Goal: Information Seeking & Learning: Check status

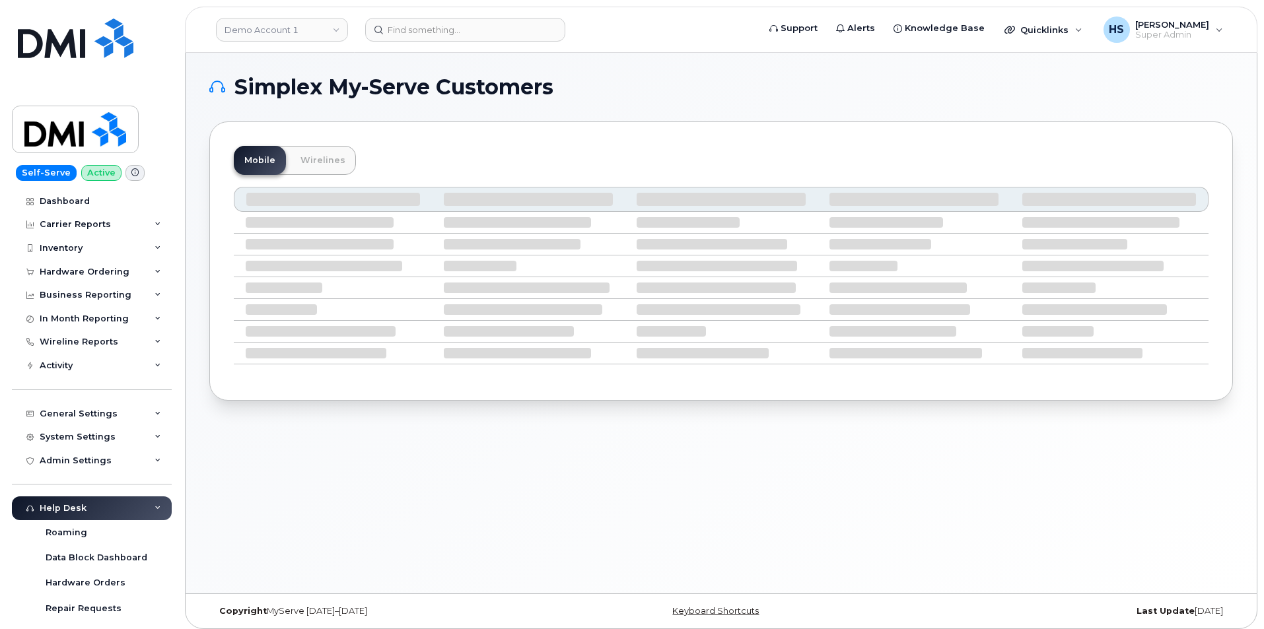
click at [289, 24] on link "Demo Account 1" at bounding box center [282, 30] width 132 height 24
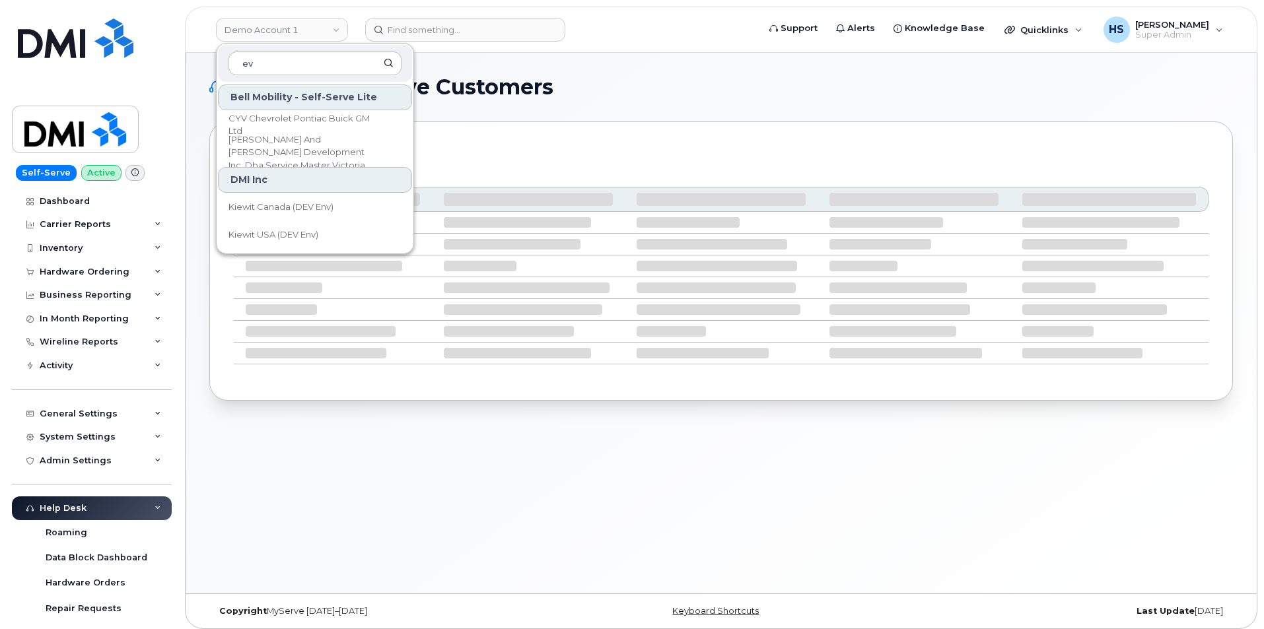
type input "ev"
click at [291, 63] on input "ev" at bounding box center [315, 64] width 173 height 24
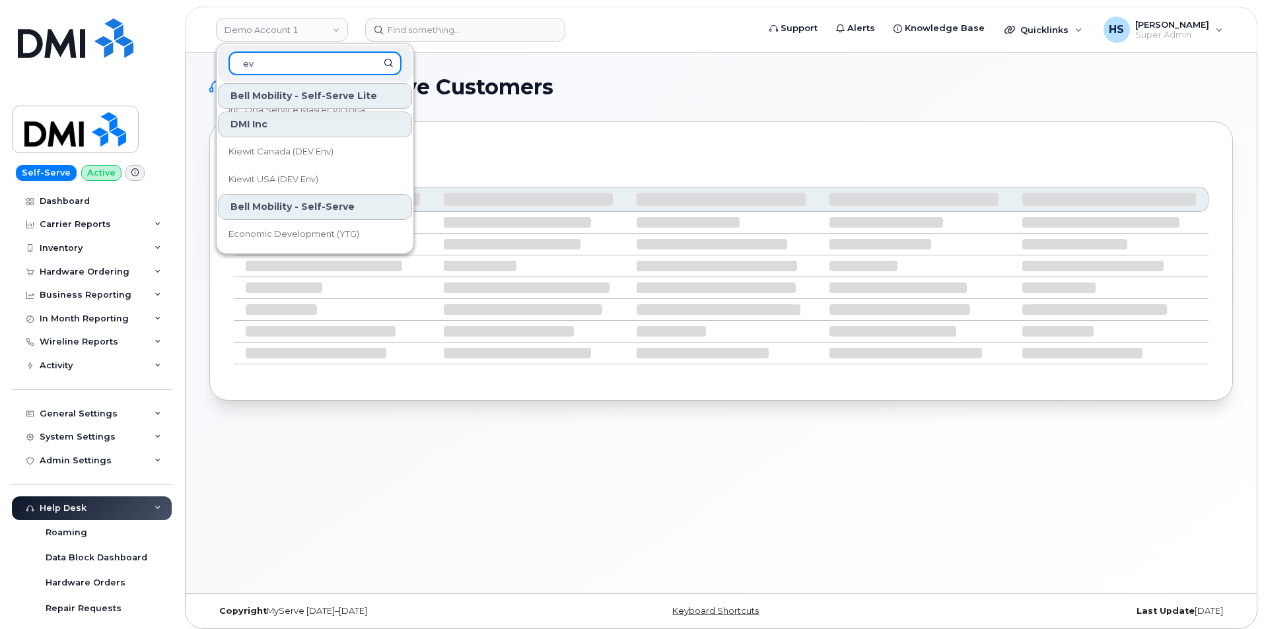
scroll to position [132, 0]
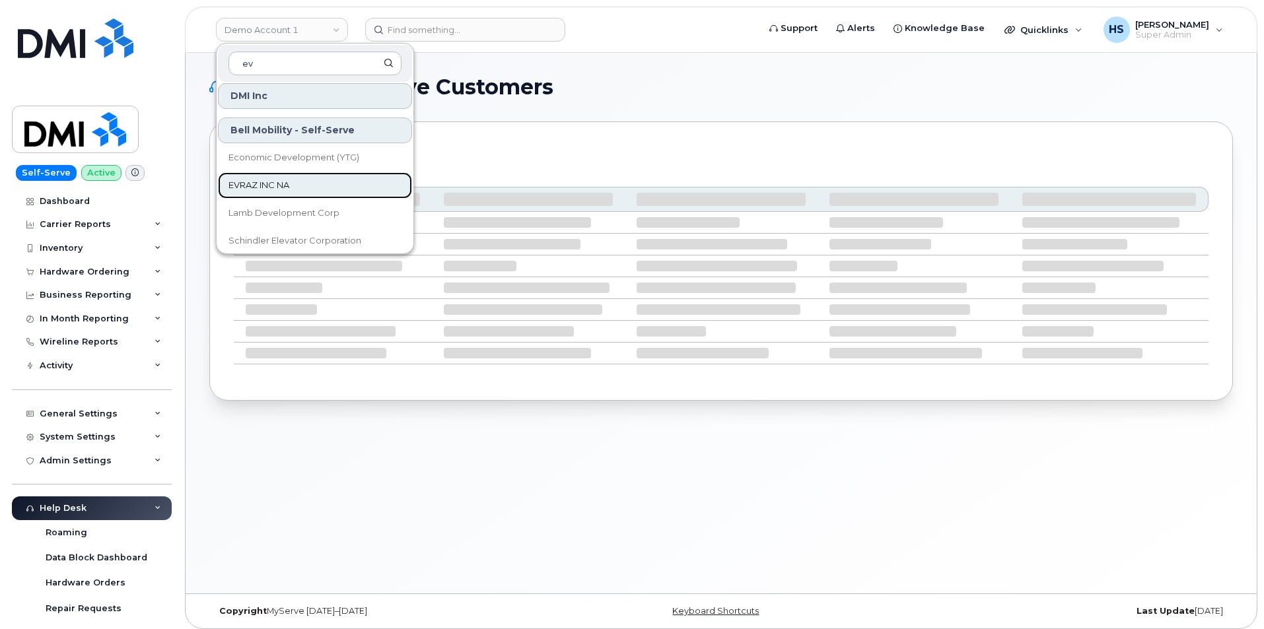
click at [265, 182] on span "EVRAZ INC NA" at bounding box center [259, 185] width 61 height 13
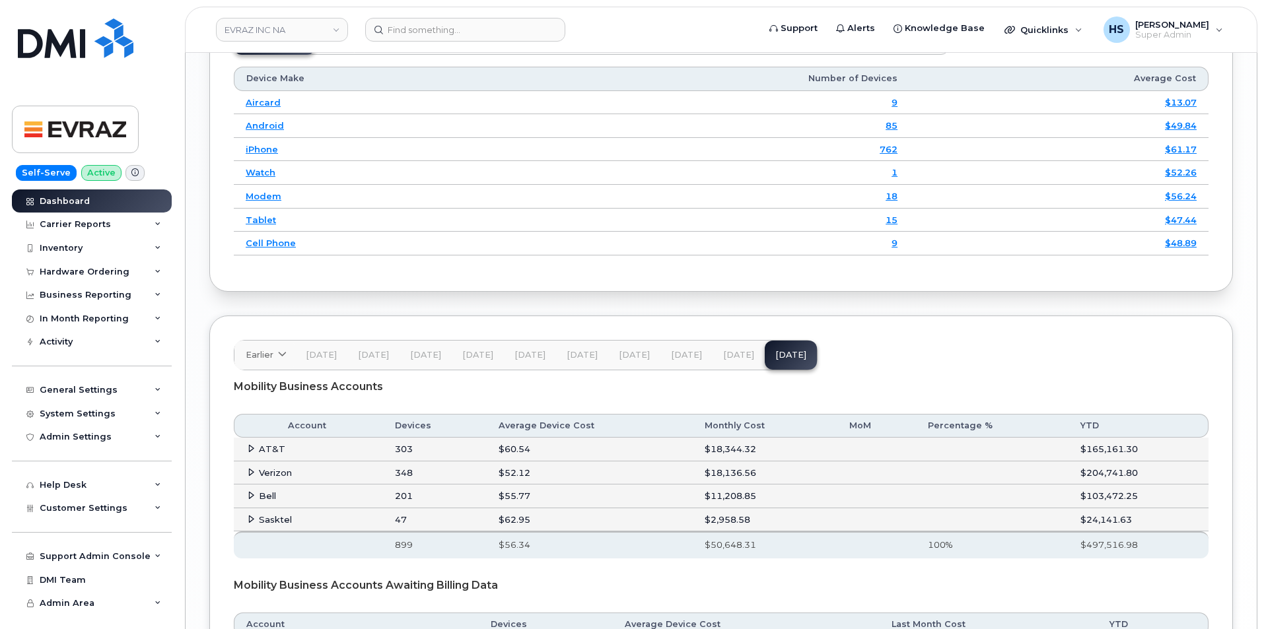
scroll to position [1847, 0]
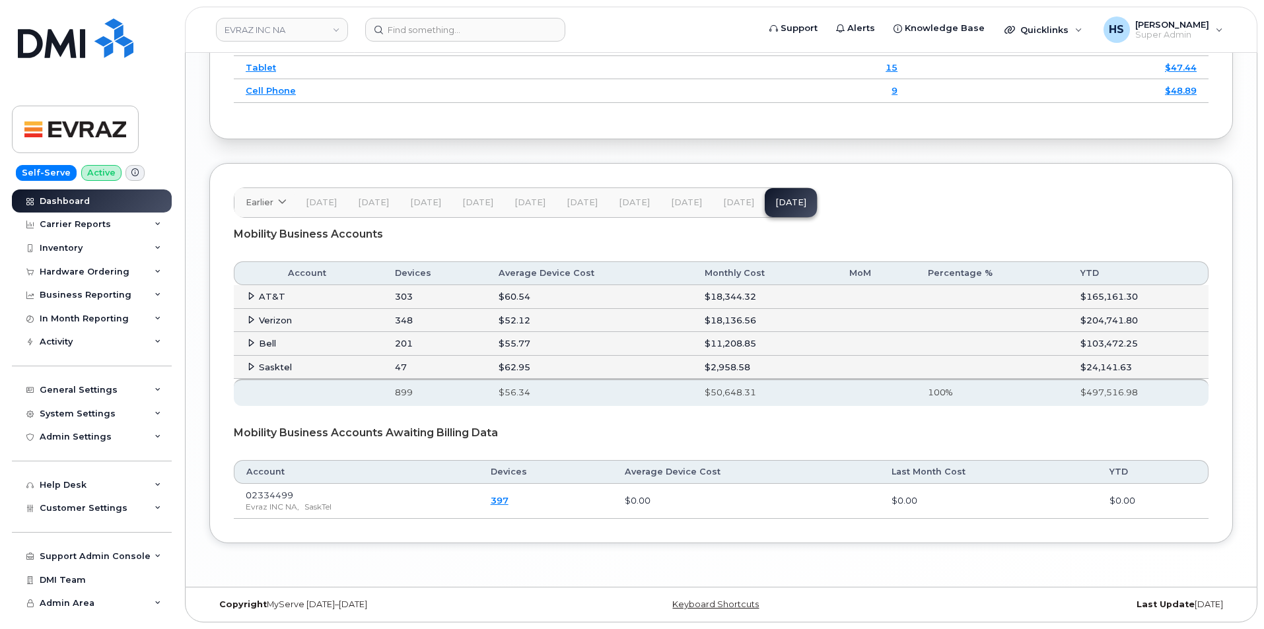
click at [723, 201] on span "Aug 25" at bounding box center [738, 202] width 31 height 11
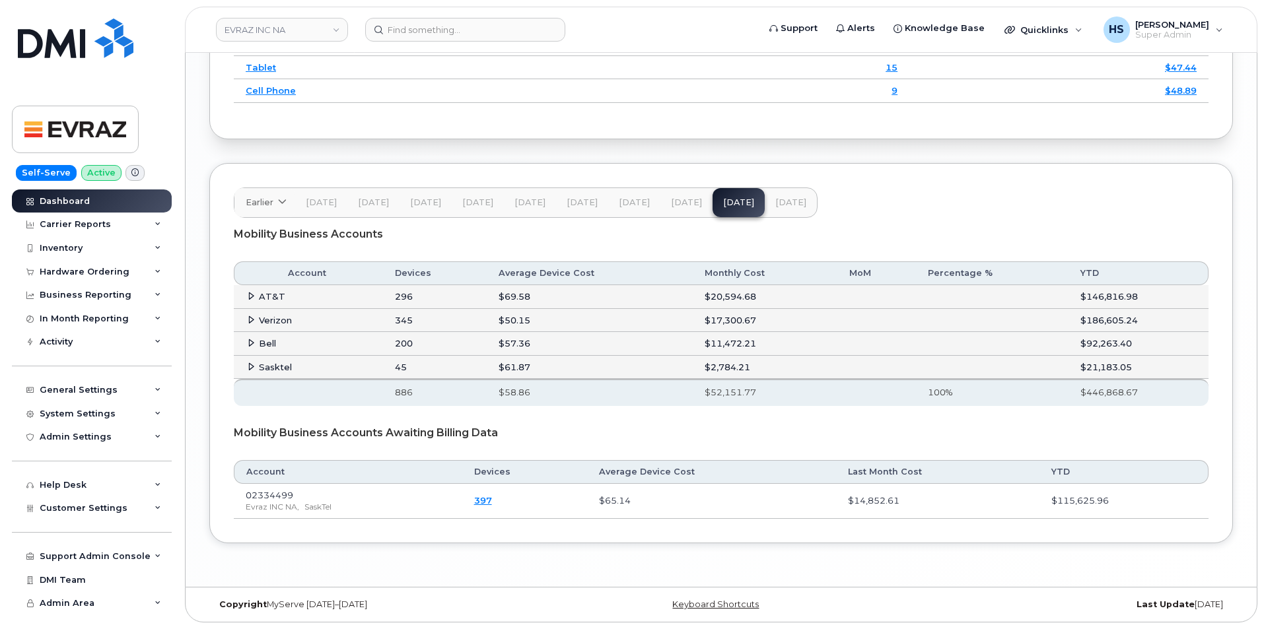
click at [779, 199] on span "Sep 25" at bounding box center [790, 202] width 31 height 11
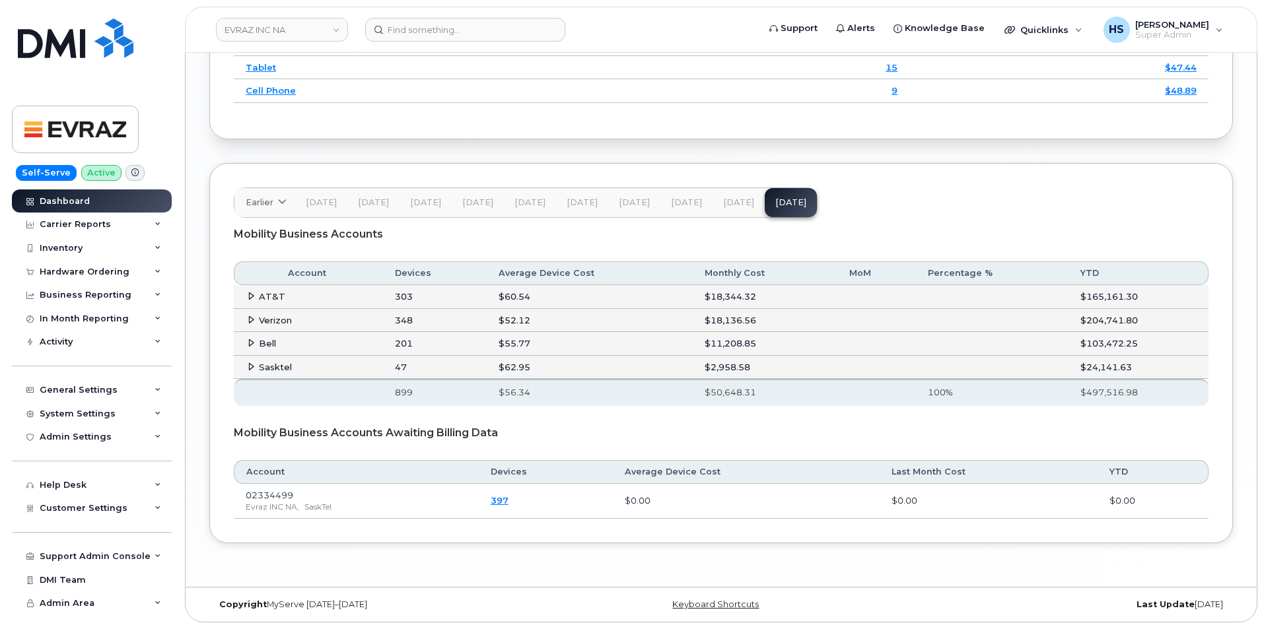
click at [746, 205] on button "Aug 25" at bounding box center [739, 202] width 52 height 29
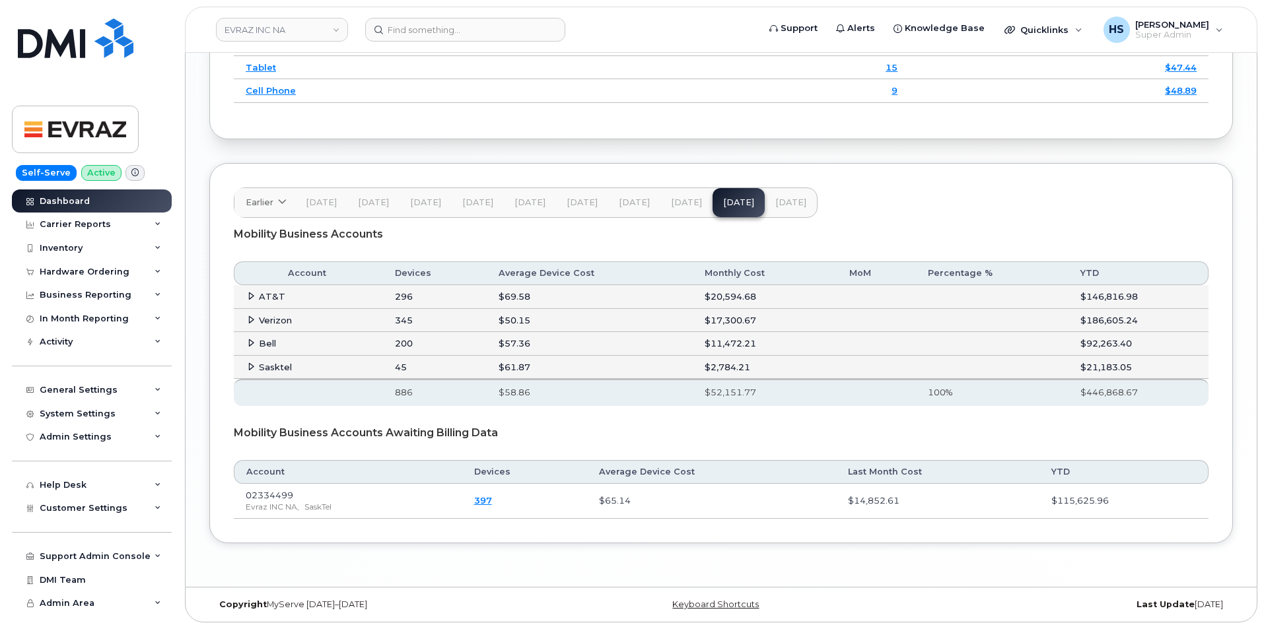
click at [682, 201] on span "Jul 25" at bounding box center [686, 202] width 31 height 11
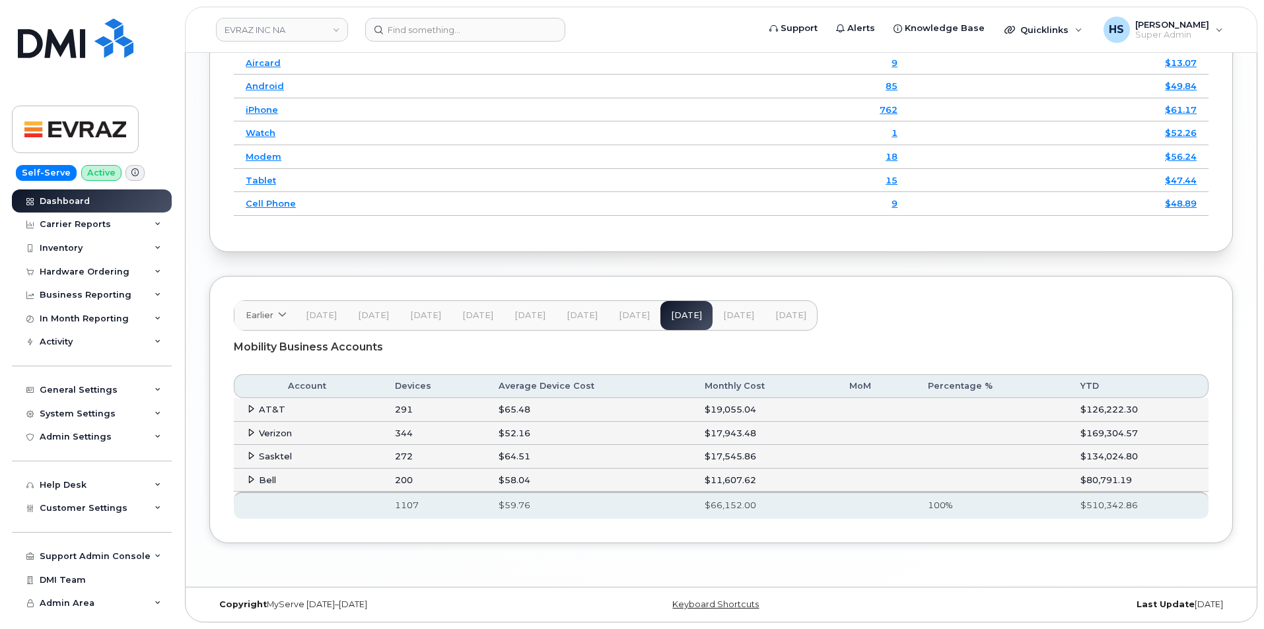
scroll to position [1734, 0]
click at [728, 318] on span "Aug 25" at bounding box center [738, 315] width 31 height 11
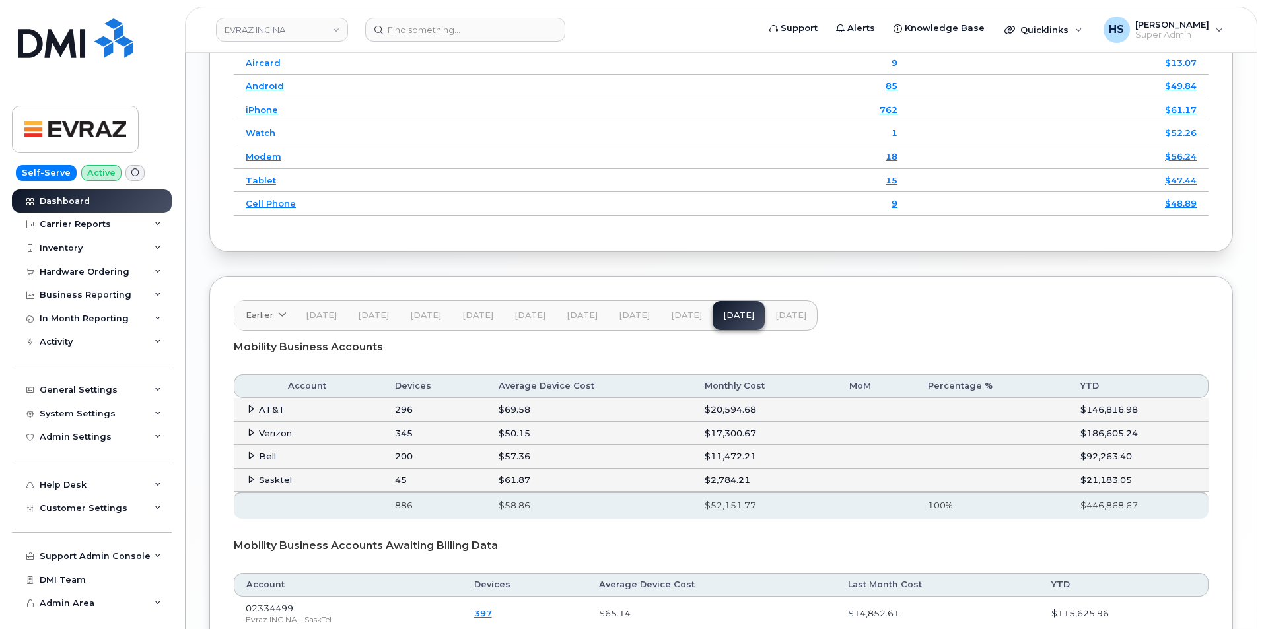
click at [671, 312] on span "Jul 25" at bounding box center [686, 315] width 31 height 11
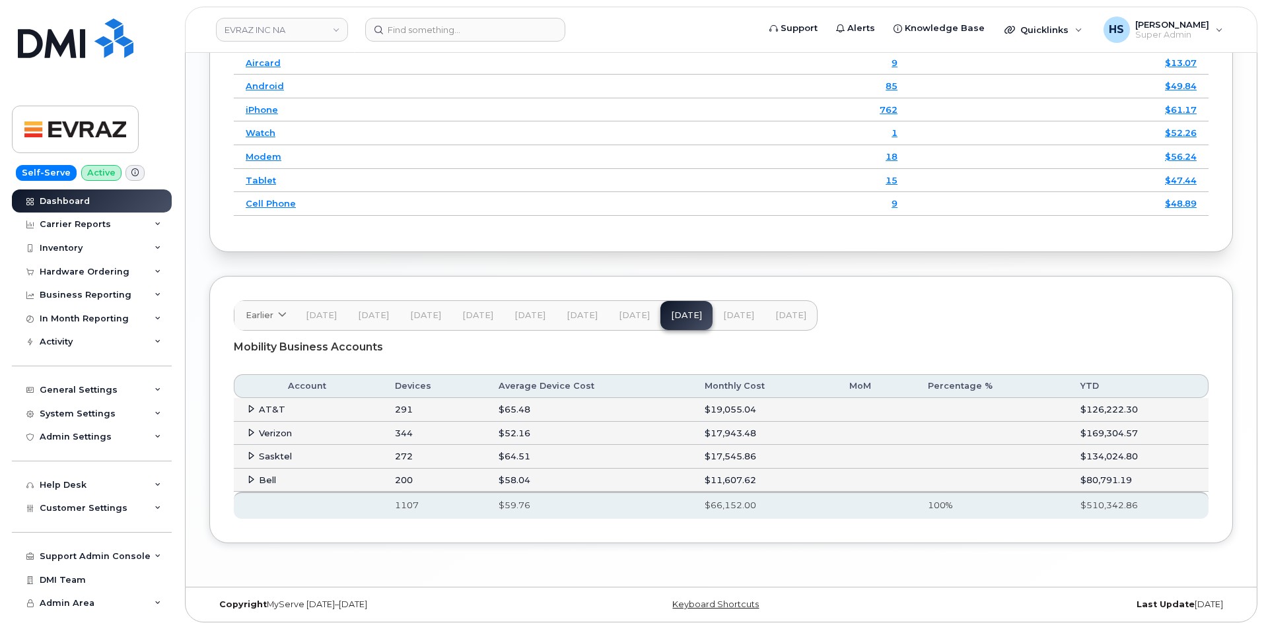
click at [723, 312] on span "Aug 25" at bounding box center [738, 315] width 31 height 11
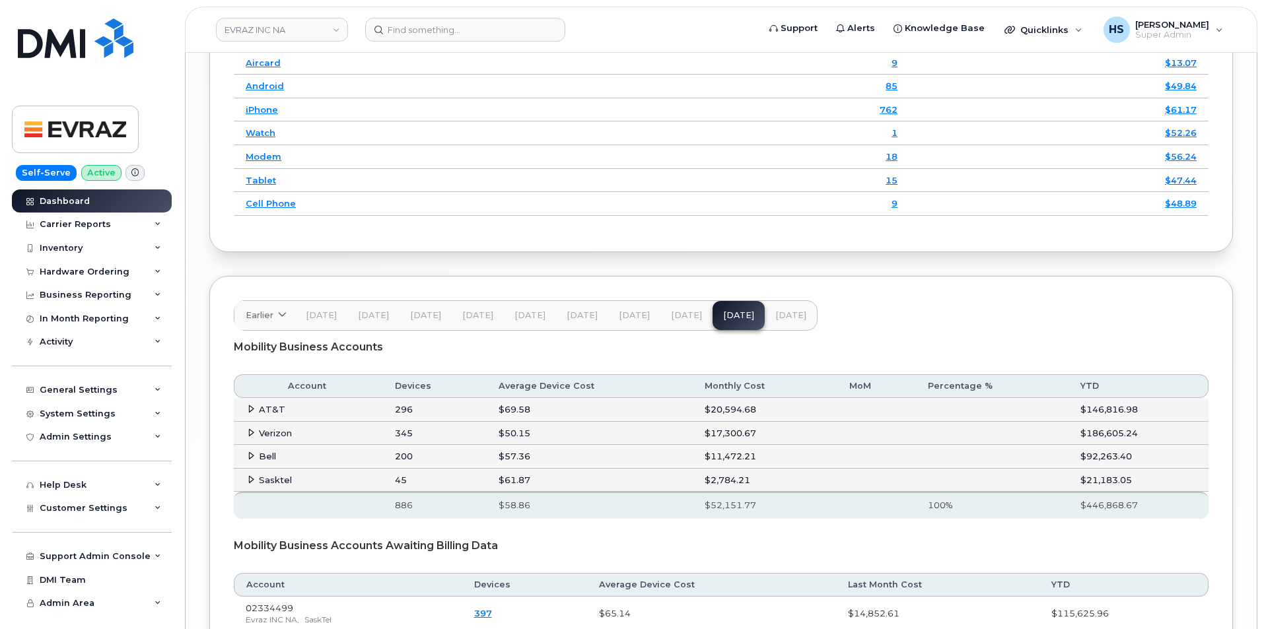
click at [777, 311] on span "Sep 25" at bounding box center [790, 315] width 31 height 11
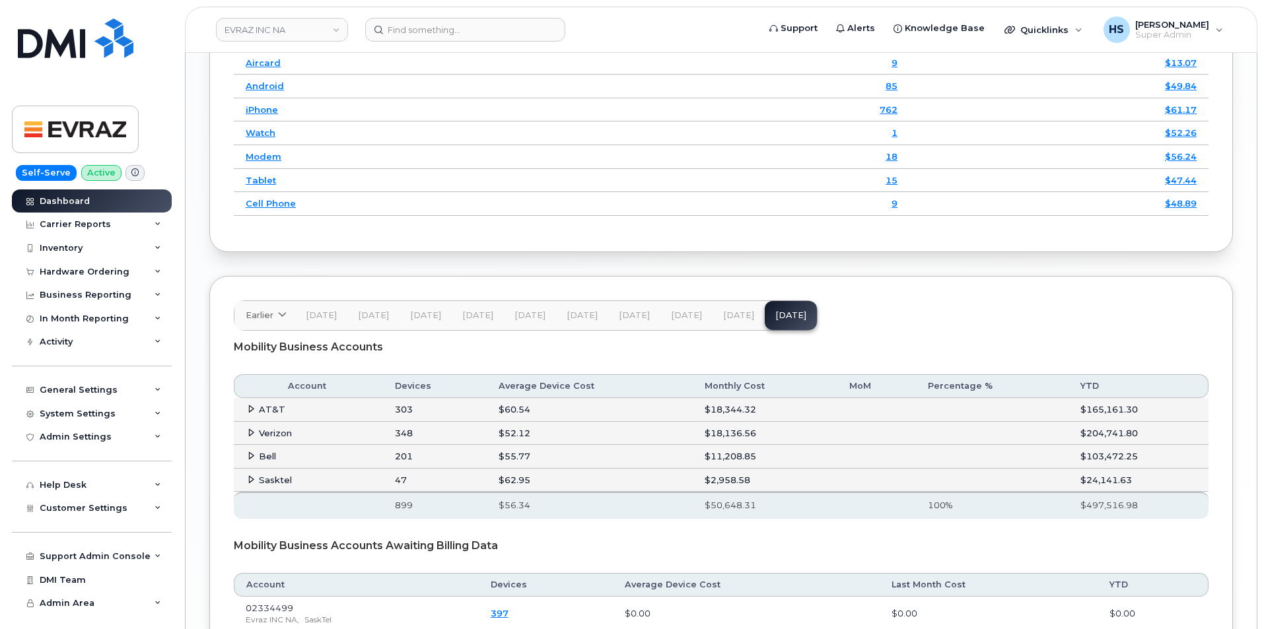
click at [732, 314] on span "Aug 25" at bounding box center [738, 315] width 31 height 11
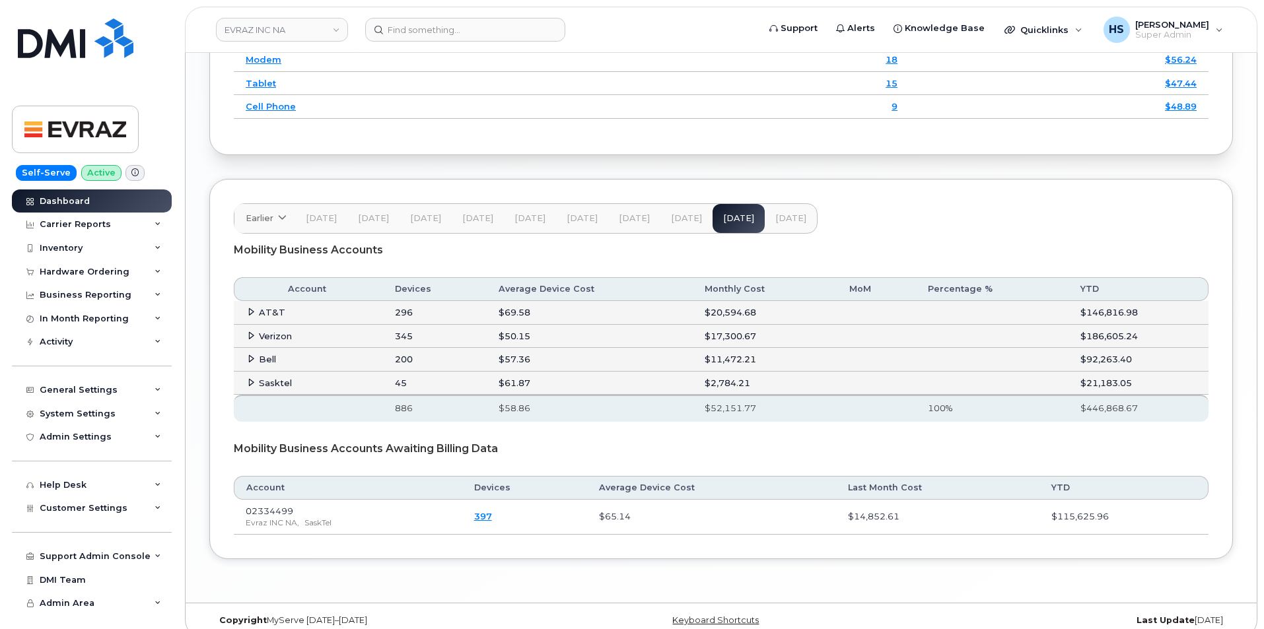
scroll to position [1847, 0]
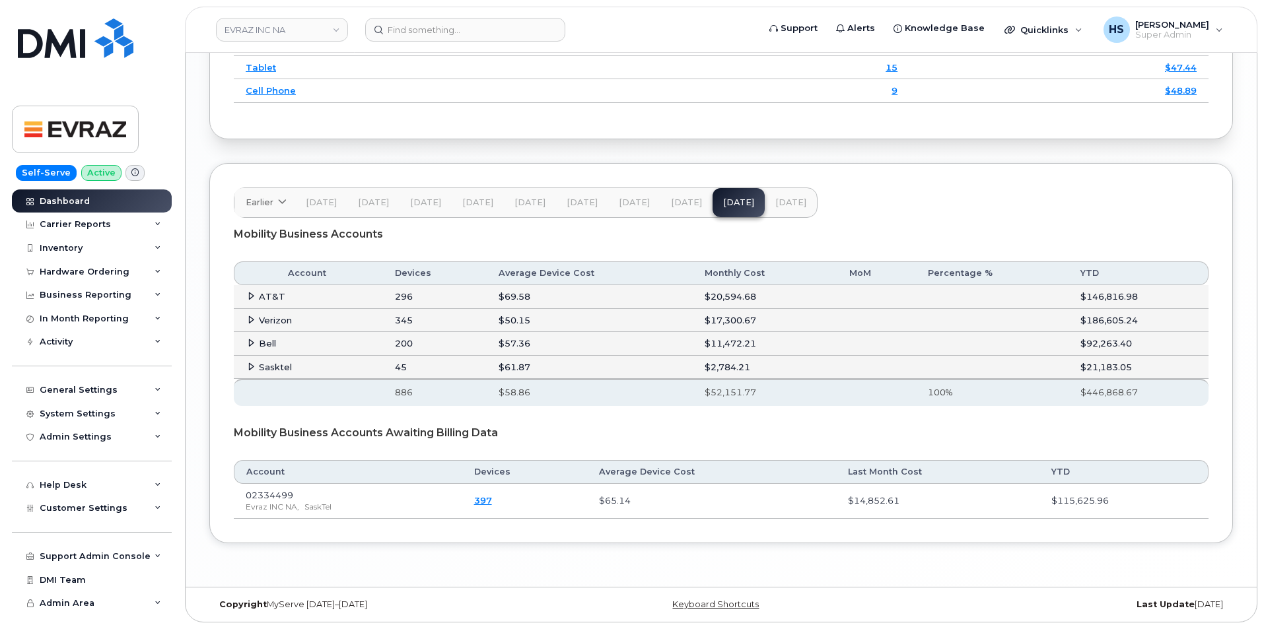
click at [686, 198] on span "Jul 25" at bounding box center [686, 202] width 31 height 11
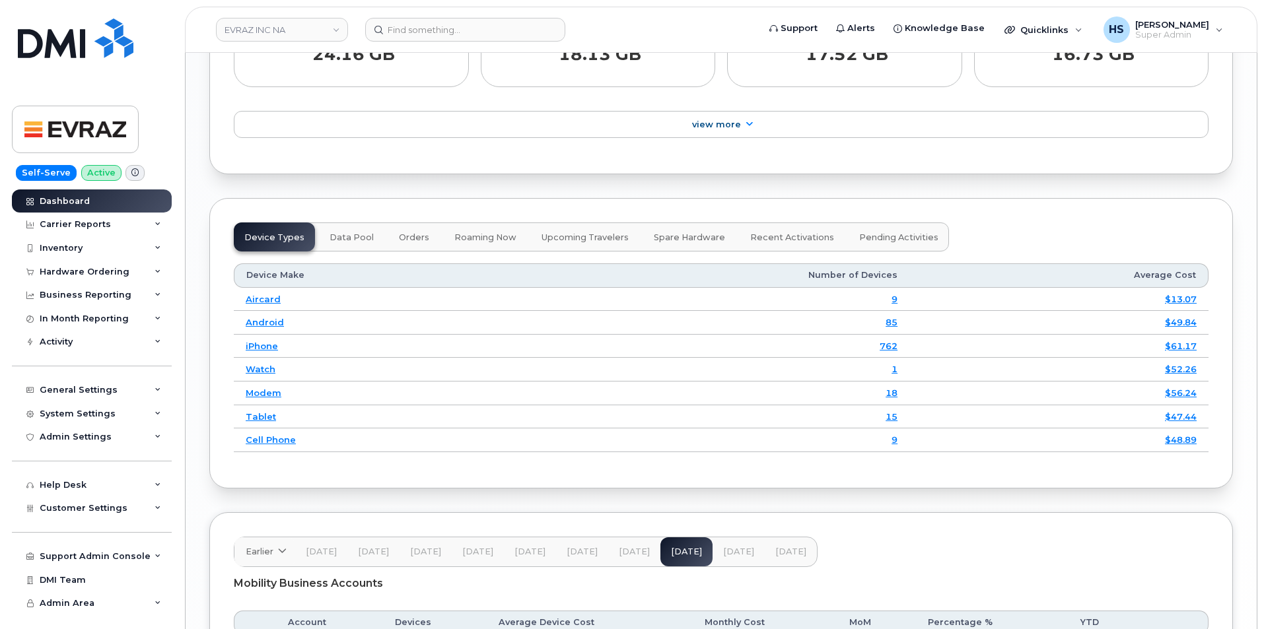
scroll to position [1734, 0]
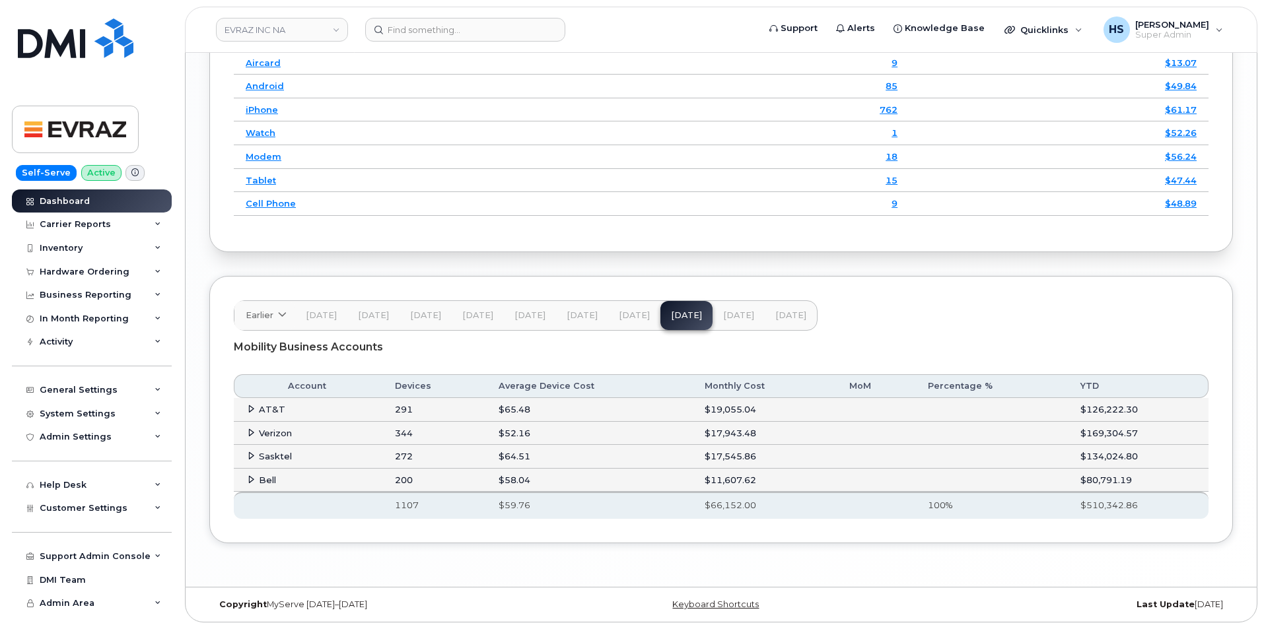
click at [629, 317] on span "Jun 25" at bounding box center [634, 315] width 31 height 11
click at [686, 320] on span "Jul 25" at bounding box center [686, 315] width 31 height 11
click at [734, 314] on span "Aug 25" at bounding box center [738, 315] width 31 height 11
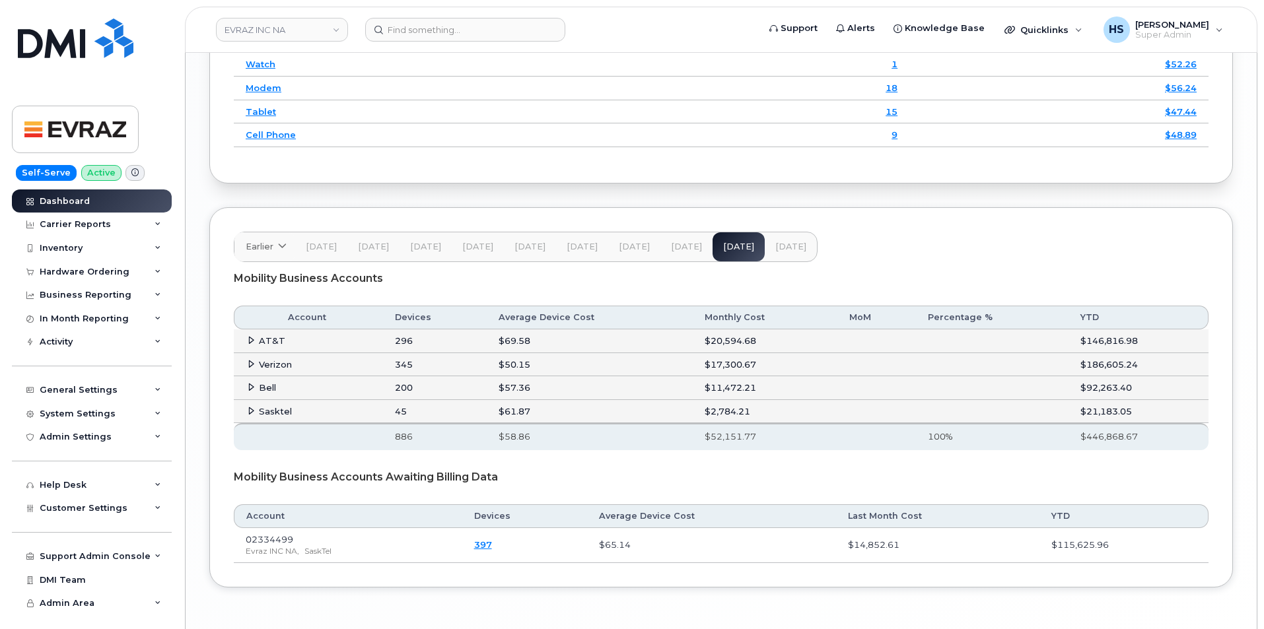
scroll to position [1847, 0]
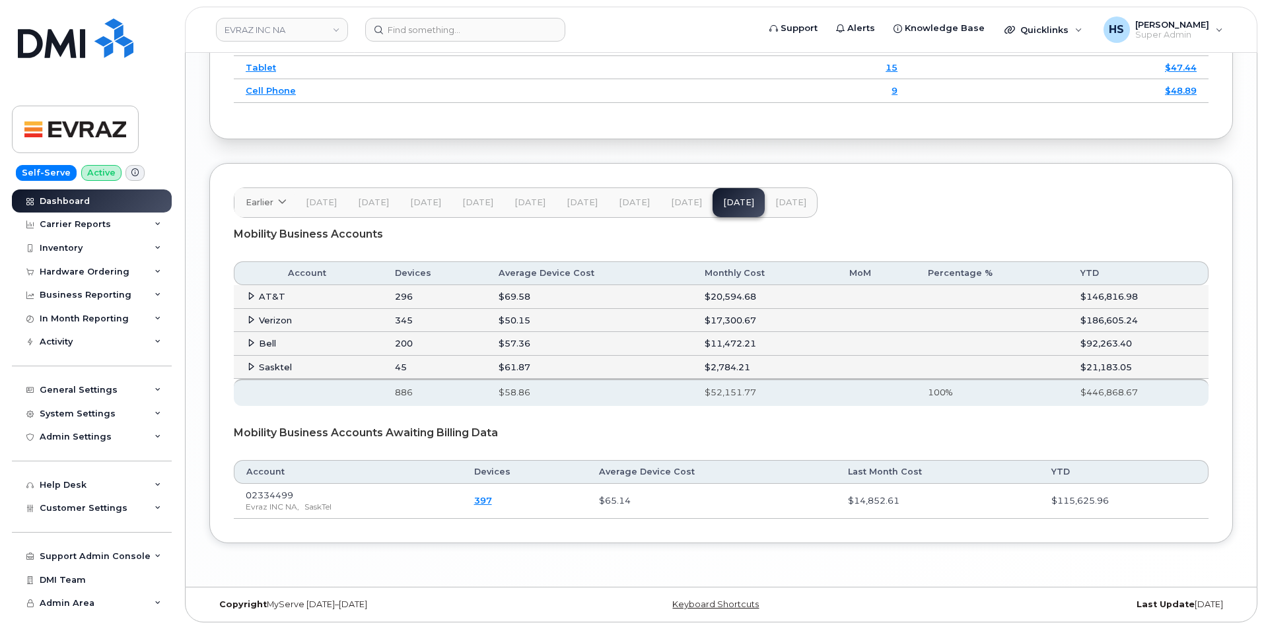
click at [775, 204] on span "Sep 25" at bounding box center [790, 202] width 31 height 11
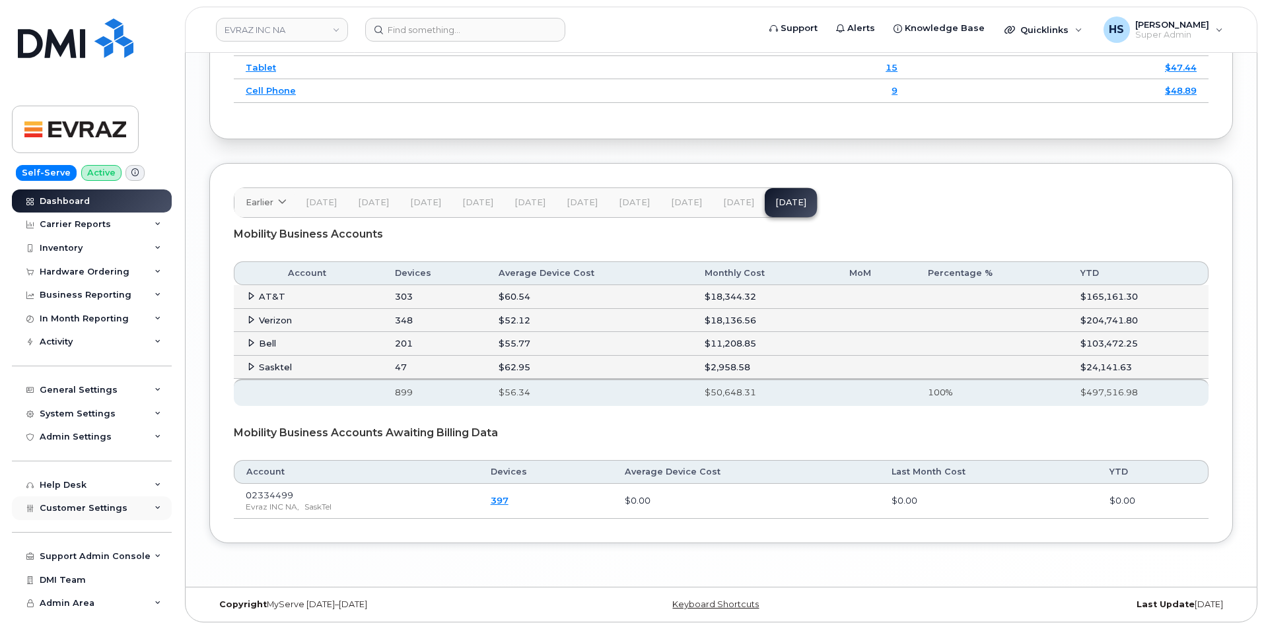
click at [86, 512] on span "Customer Settings" at bounding box center [84, 508] width 88 height 10
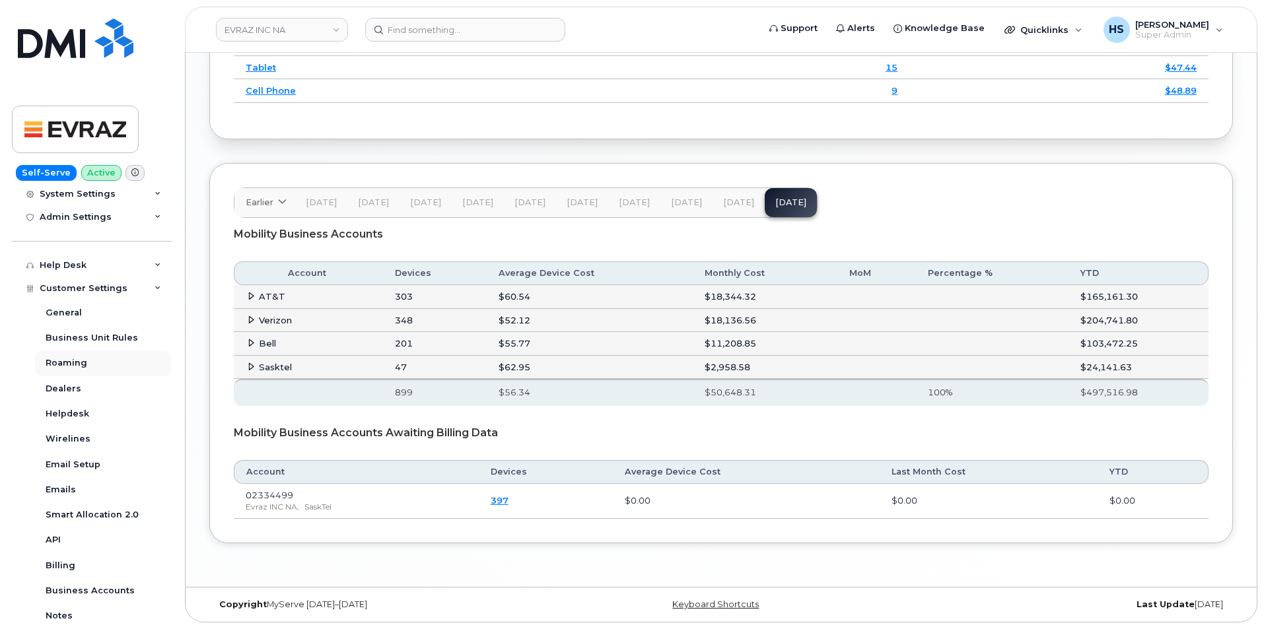
scroll to position [264, 0]
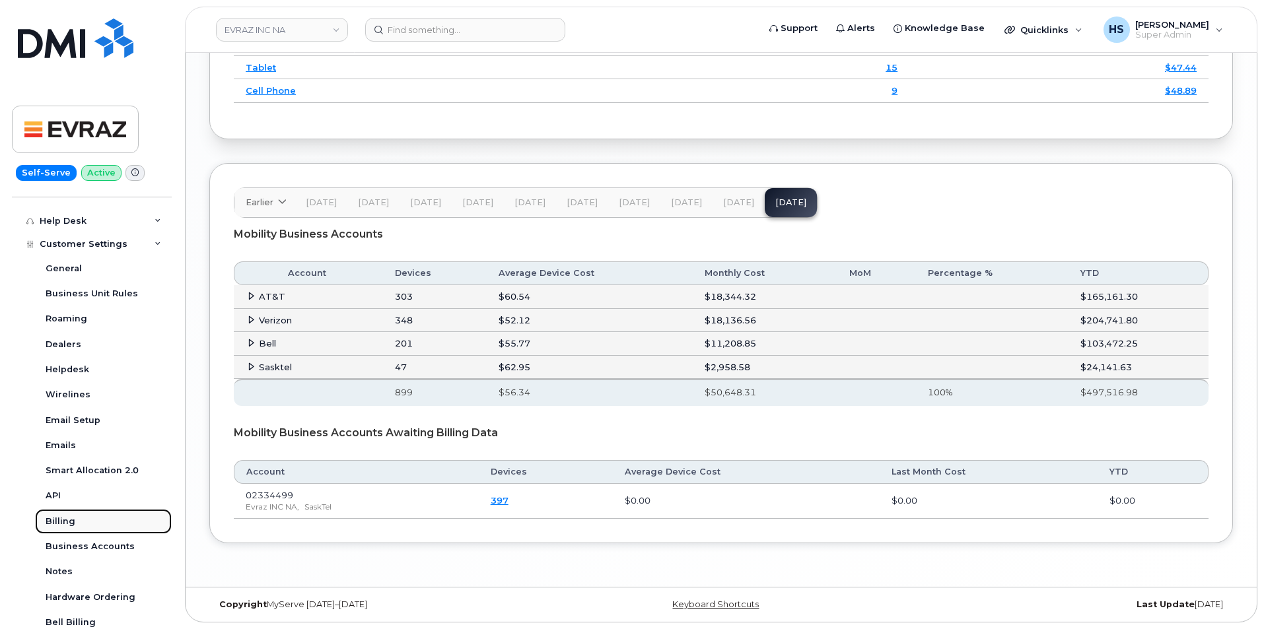
click at [71, 520] on div "Billing" at bounding box center [61, 522] width 30 height 12
click at [61, 522] on div "Billing" at bounding box center [61, 522] width 30 height 12
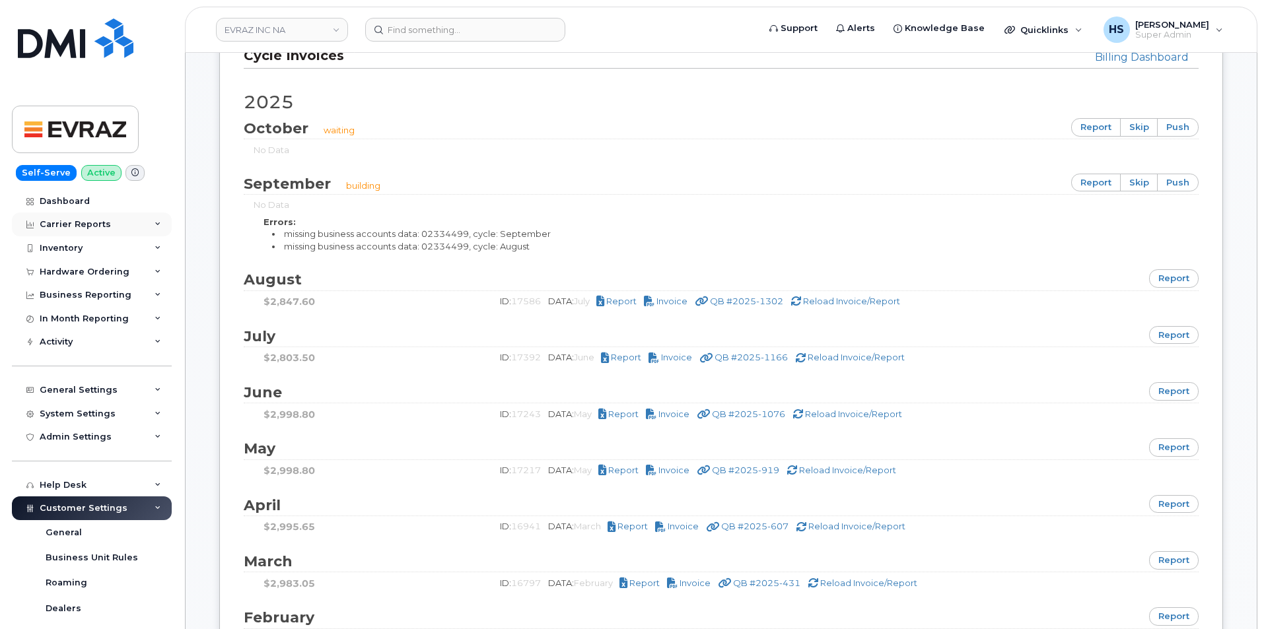
click at [88, 224] on div "Carrier Reports" at bounding box center [75, 224] width 71 height 11
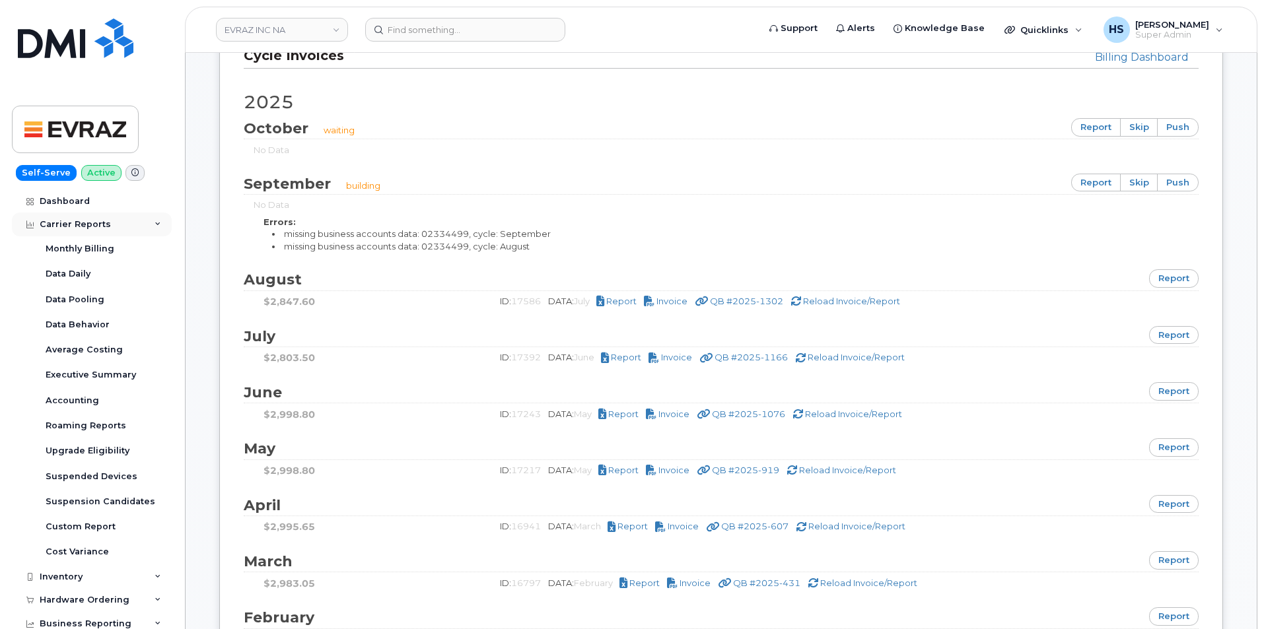
click at [62, 215] on div "Carrier Reports" at bounding box center [92, 225] width 160 height 24
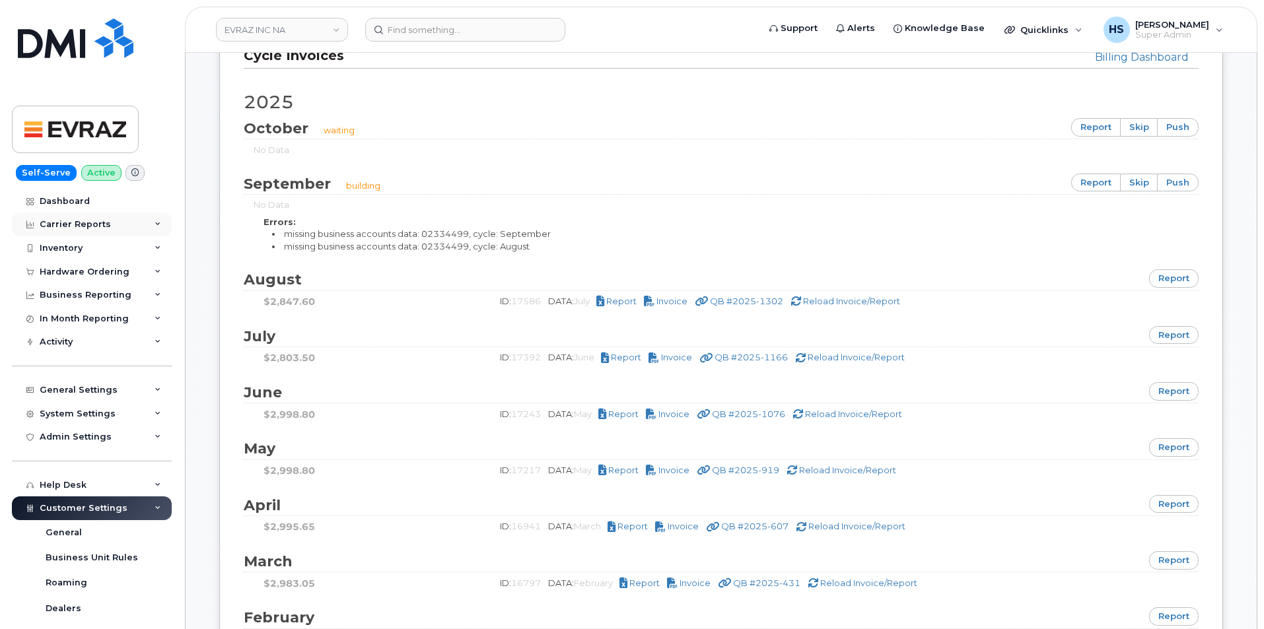
click at [67, 219] on div "Carrier Reports" at bounding box center [92, 225] width 160 height 24
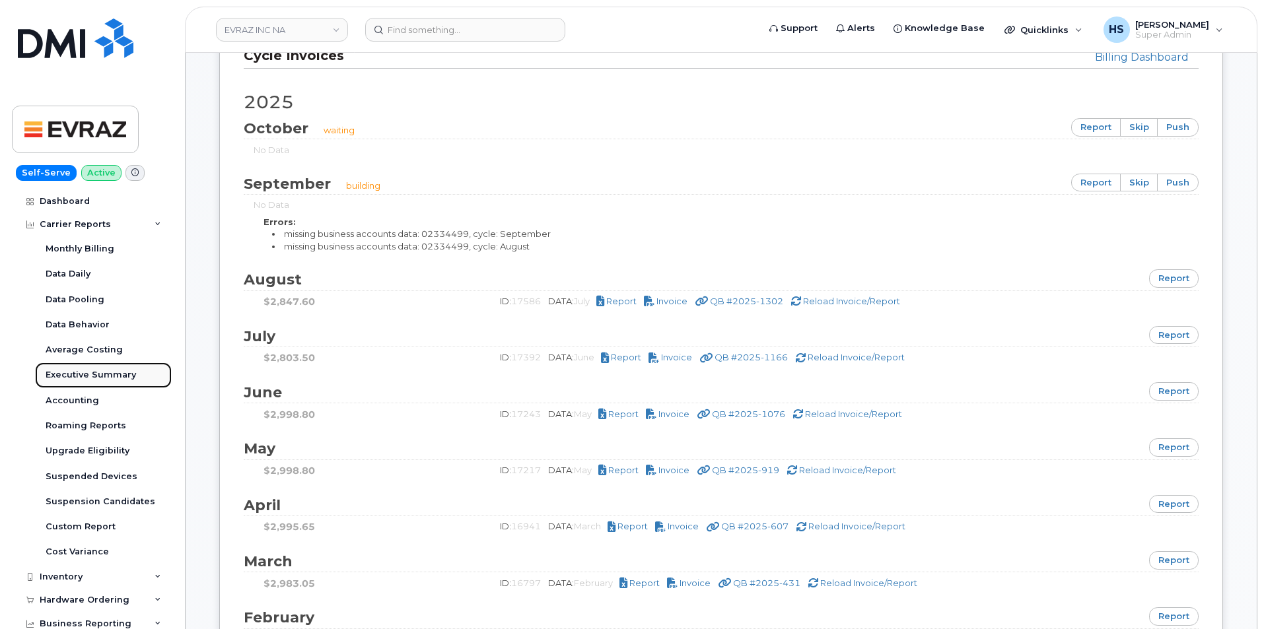
click at [100, 373] on div "Executive Summary" at bounding box center [91, 375] width 90 height 12
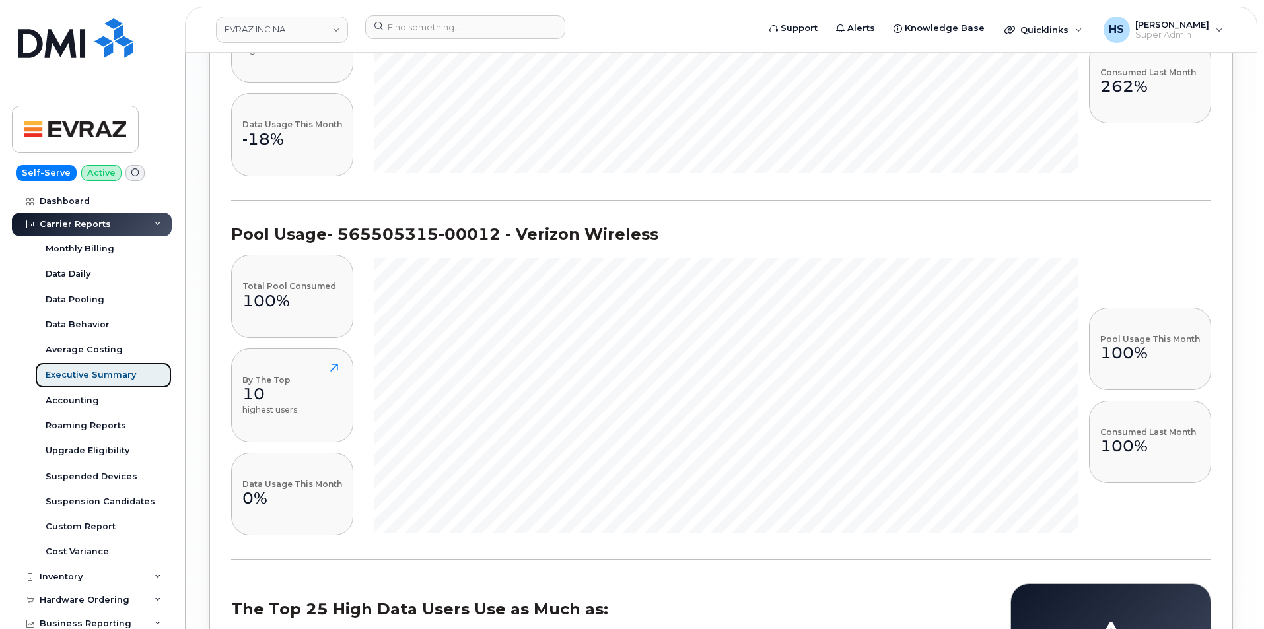
scroll to position [4796, 0]
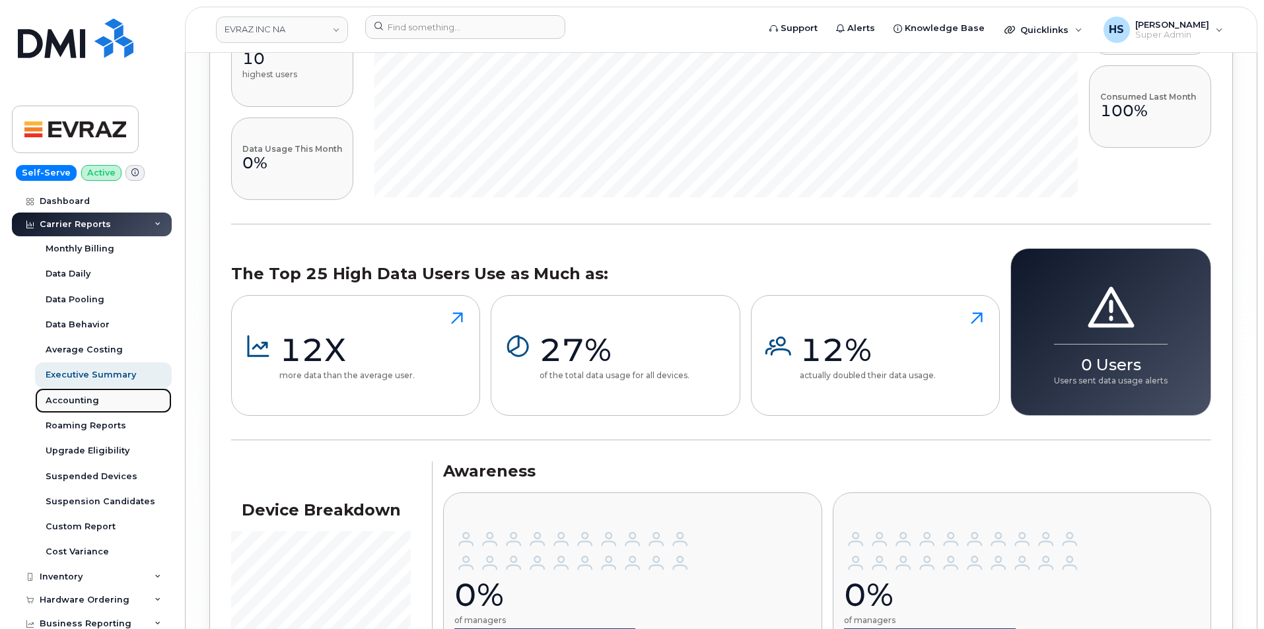
click at [85, 398] on div "Accounting" at bounding box center [72, 401] width 53 height 12
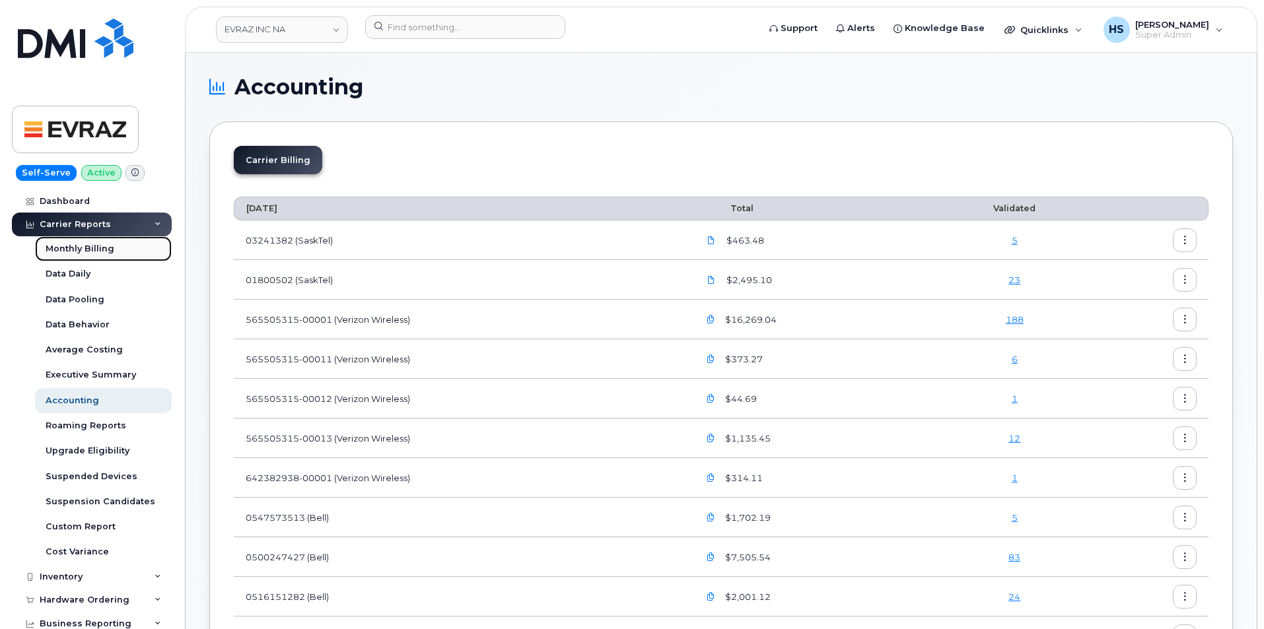
click at [89, 249] on div "Monthly Billing" at bounding box center [80, 249] width 69 height 12
click at [77, 198] on div "Dashboard" at bounding box center [65, 201] width 50 height 11
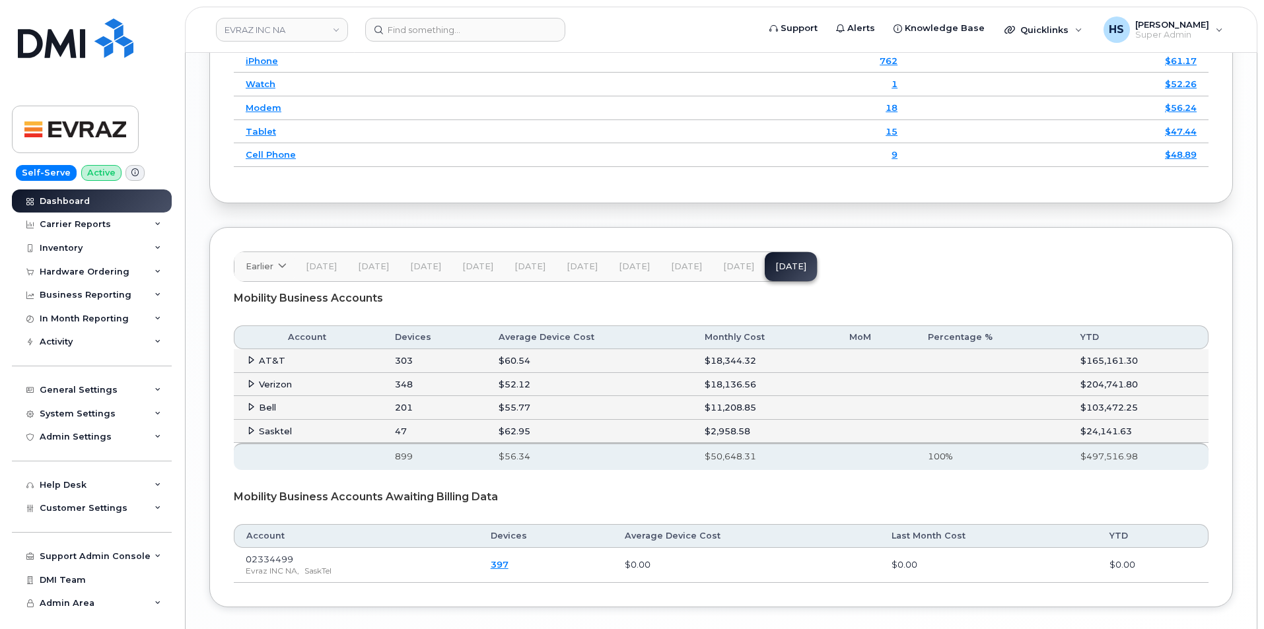
scroll to position [1847, 0]
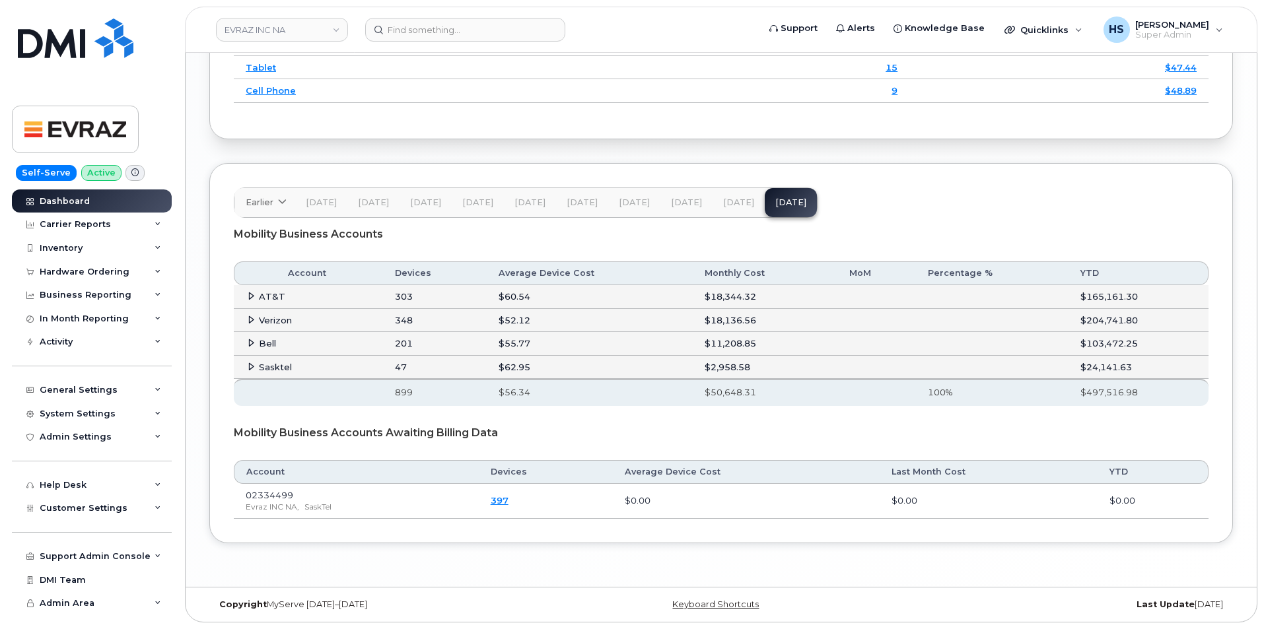
click at [723, 199] on span "Aug 25" at bounding box center [738, 202] width 31 height 11
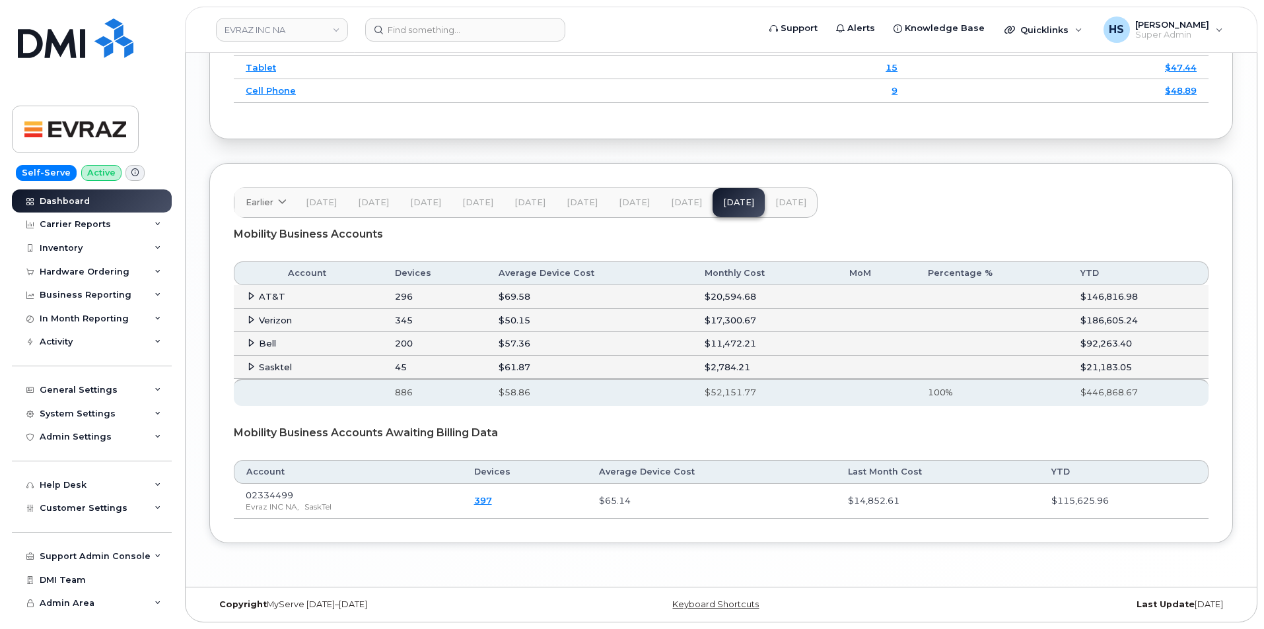
click at [796, 199] on span "Sep 25" at bounding box center [790, 202] width 31 height 11
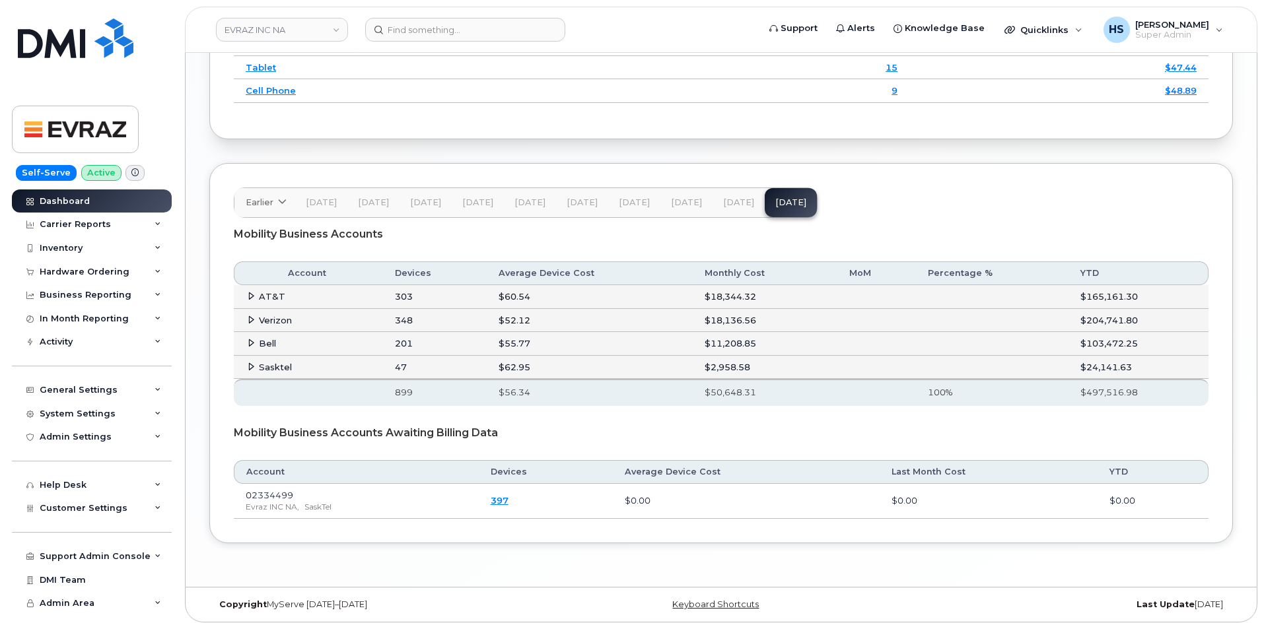
click at [730, 200] on span "Aug 25" at bounding box center [738, 202] width 31 height 11
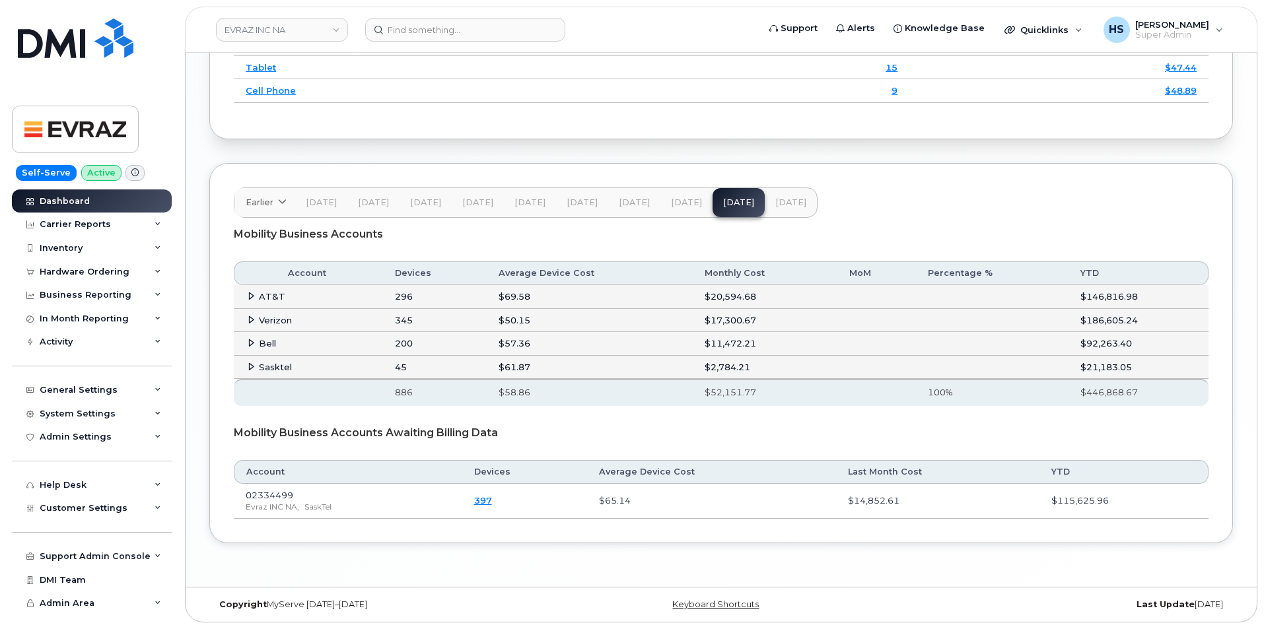
click at [686, 205] on span "Jul 25" at bounding box center [686, 202] width 31 height 11
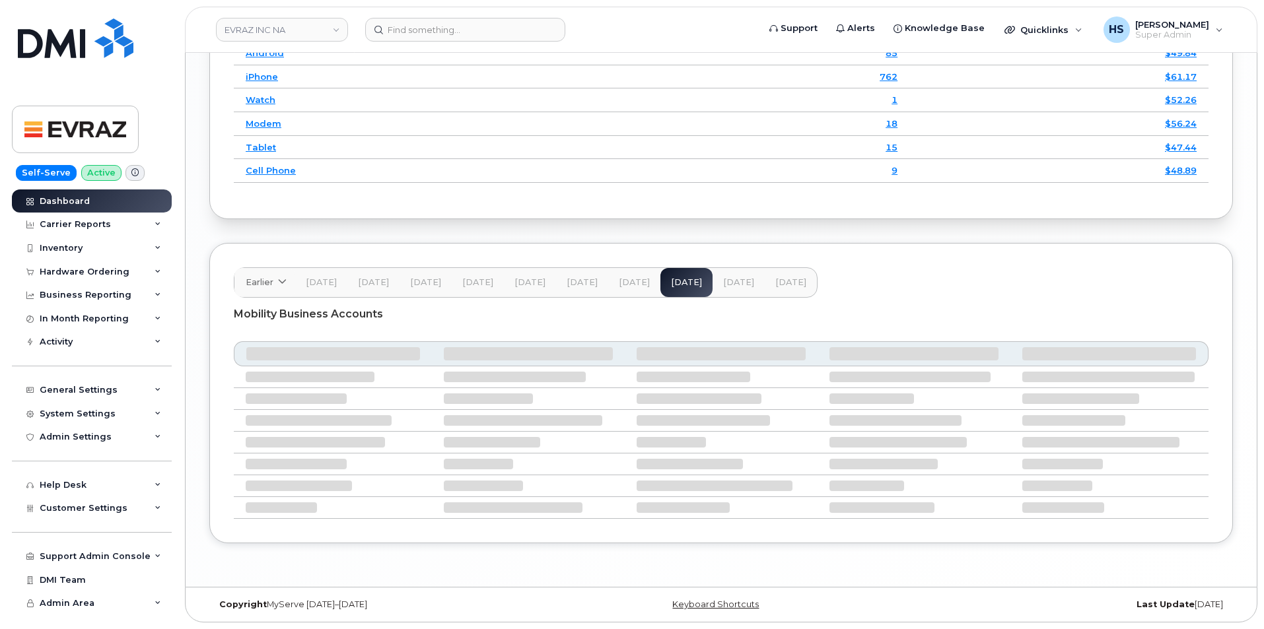
scroll to position [1734, 0]
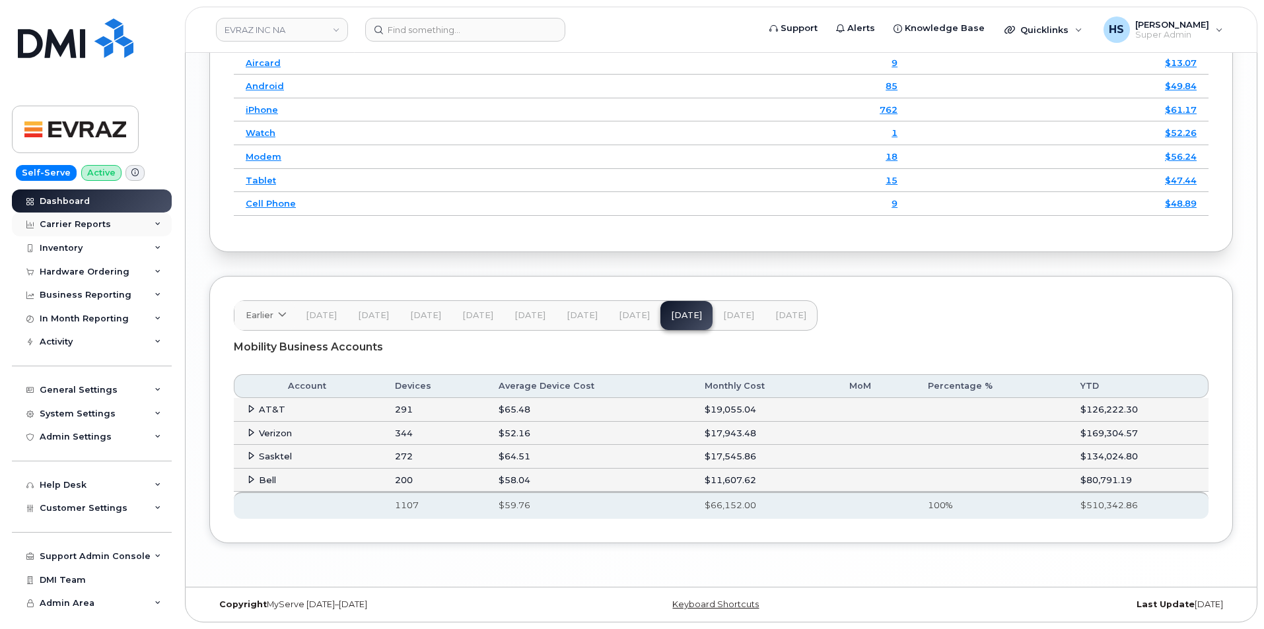
click at [72, 225] on div "Carrier Reports" at bounding box center [75, 224] width 71 height 11
